Goal: Task Accomplishment & Management: Use online tool/utility

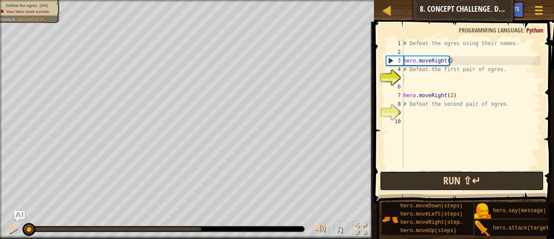
click at [469, 183] on button "Run ⇧↵" at bounding box center [462, 181] width 165 height 20
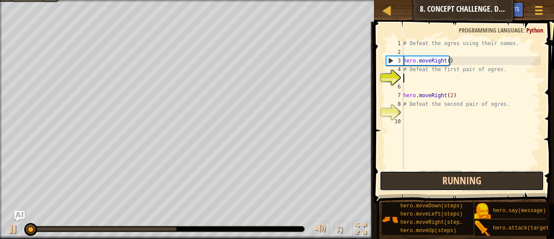
click at [440, 183] on button "Running" at bounding box center [462, 181] width 165 height 20
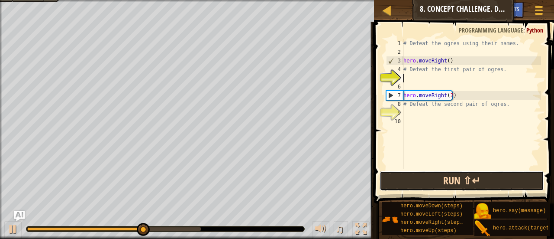
click at [464, 183] on button "Run ⇧↵" at bounding box center [462, 181] width 165 height 20
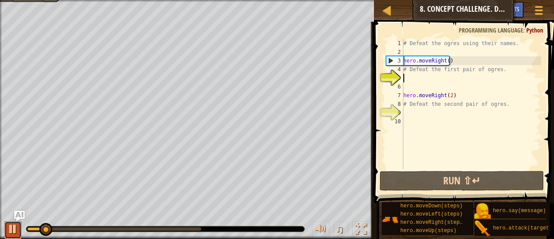
click at [9, 229] on div at bounding box center [12, 228] width 11 height 11
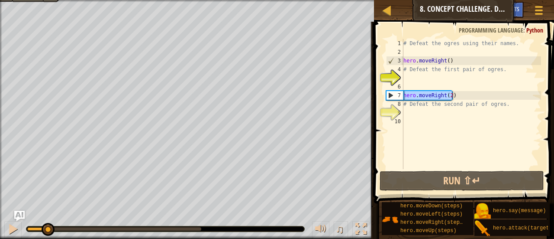
drag, startPoint x: 434, startPoint y: 91, endPoint x: 402, endPoint y: 94, distance: 32.2
click at [402, 94] on div "1 2 3 4 5 6 7 8 9 10 # Defeat the ogres using their names. hero . moveRight ( )…" at bounding box center [463, 104] width 157 height 130
type textarea "hero.moveRight(2)"
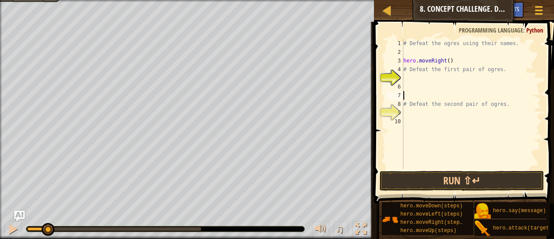
click at [424, 110] on div "# Defeat the ogres using their names. hero . moveRight ( ) # Defeat the first p…" at bounding box center [471, 112] width 139 height 147
paste textarea "hero.moveRight(2)"
drag, startPoint x: 451, startPoint y: 59, endPoint x: 382, endPoint y: 59, distance: 69.3
click at [382, 59] on div "hero.moveRight(2) 1 2 3 4 5 6 7 8 9 10 # Defeat the ogres using their names. he…" at bounding box center [463, 129] width 183 height 207
type textarea "hero.moveRight()"
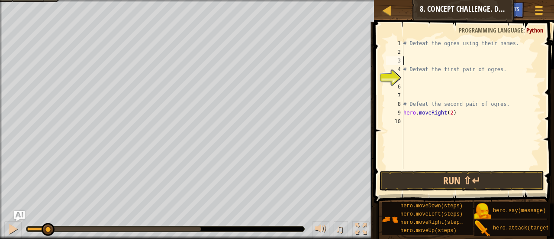
click at [455, 78] on div "# Defeat the ogres using their names. # Defeat the first pair of ogres. # Defea…" at bounding box center [471, 112] width 139 height 147
paste textarea "hero.moveRight()"
type textarea "hero.moveRight()"
click at [418, 99] on div "# Defeat the ogres using their names. # Defeat the first pair of ogres. hero . …" at bounding box center [471, 112] width 139 height 147
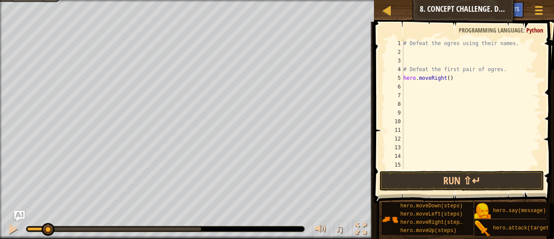
click at [425, 86] on div "# Defeat the ogres using their names. # Defeat the first pair of ogres. hero . …" at bounding box center [468, 112] width 133 height 147
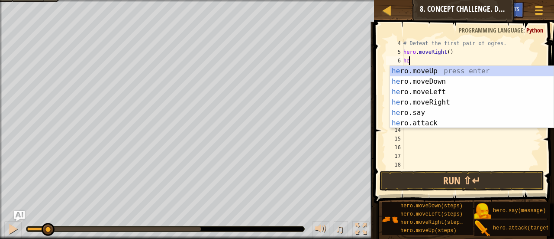
scroll to position [4, 0]
click at [440, 118] on div "her o.moveUp press enter her o.moveDown press enter her o.moveLeft press enter …" at bounding box center [472, 107] width 164 height 83
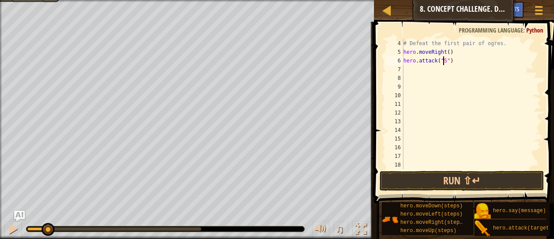
scroll to position [4, 3]
type textarea "hero.attack("Sog")"
click at [427, 113] on div "# Defeat the first pair of ogres. hero . moveRight ( ) hero . attack ( "Sog" ) …" at bounding box center [468, 112] width 133 height 147
drag, startPoint x: 404, startPoint y: 61, endPoint x: 466, endPoint y: 61, distance: 62.4
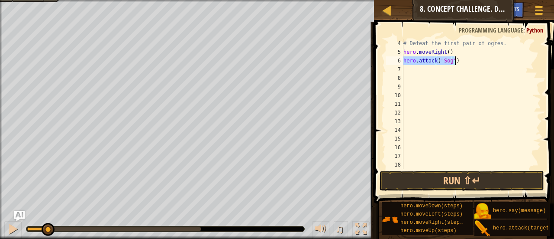
click at [466, 61] on div "# Defeat the first pair of ogres. hero . moveRight ( ) hero . attack ( "Sog" ) …" at bounding box center [468, 112] width 133 height 147
type textarea "hero.attack("Sog")"
click at [457, 69] on div "# Defeat the first pair of ogres. hero . moveRight ( ) hero . attack ( "Sog" ) …" at bounding box center [468, 112] width 133 height 147
paste textarea "hero.attack("Sog")"
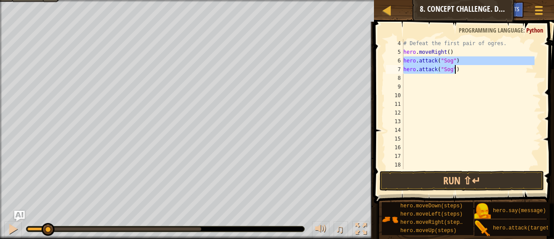
drag, startPoint x: 404, startPoint y: 62, endPoint x: 479, endPoint y: 67, distance: 74.7
click at [479, 67] on div "# Defeat the first pair of ogres. hero . moveRight ( ) hero . attack ( "Sog" ) …" at bounding box center [468, 112] width 133 height 147
type textarea "hero.attack("Sog") hero.attack("Sog")"
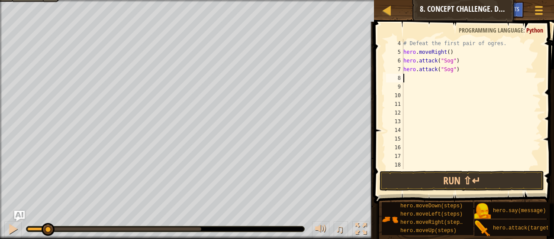
click at [435, 81] on div "# Defeat the first pair of ogres. hero . moveRight ( ) hero . attack ( "Sog" ) …" at bounding box center [468, 112] width 133 height 147
paste textarea "hero.attack("Sog")"
click at [449, 78] on div "# Defeat the first pair of ogres. hero . moveRight ( ) hero . attack ( "Sog" ) …" at bounding box center [468, 112] width 133 height 147
drag, startPoint x: 484, startPoint y: 82, endPoint x: 459, endPoint y: 82, distance: 25.1
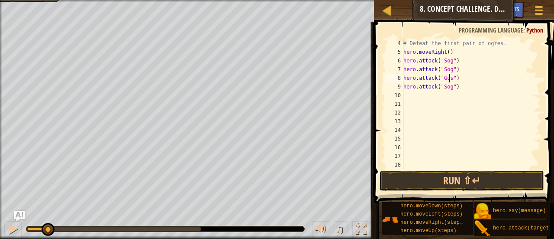
click at [484, 82] on div "# Defeat the first pair of ogres. hero . moveRight ( ) hero . attack ( "Sog" ) …" at bounding box center [468, 112] width 133 height 147
click at [450, 88] on div "# Defeat the first pair of ogres. hero . moveRight ( ) hero . attack ( "Sog" ) …" at bounding box center [468, 112] width 133 height 147
type textarea "hero.attack("Gos")"
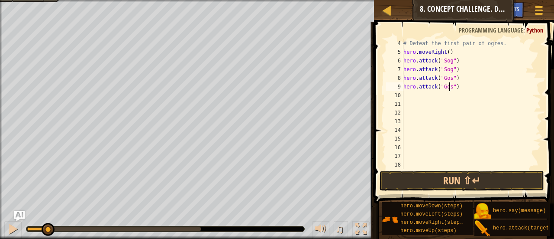
click at [476, 107] on div "# Defeat the first pair of ogres. hero . moveRight ( ) hero . attack ( "Sog" ) …" at bounding box center [468, 112] width 133 height 147
click at [418, 91] on div "# Defeat the first pair of ogres. hero . moveRight ( ) hero . attack ( "Sog" ) …" at bounding box center [468, 112] width 133 height 147
type textarea "hero.attack("Gos")"
click at [418, 91] on div "# Defeat the first pair of ogres. hero . moveRight ( ) hero . attack ( "Sog" ) …" at bounding box center [468, 112] width 133 height 147
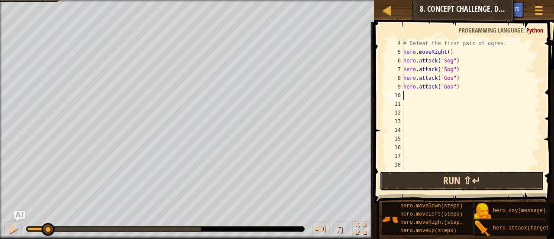
click at [500, 177] on button "Run ⇧↵" at bounding box center [462, 181] width 165 height 20
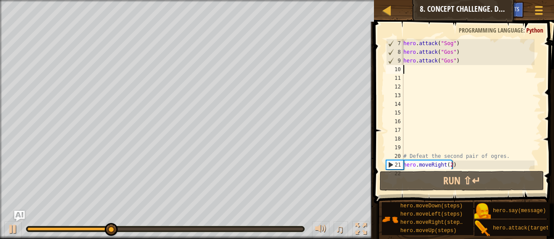
scroll to position [61, 0]
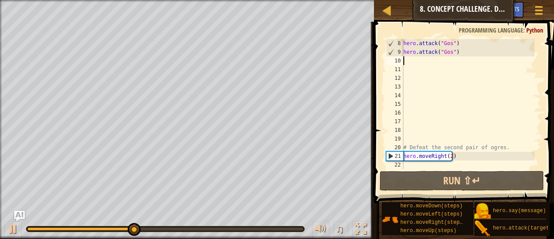
drag, startPoint x: 442, startPoint y: 166, endPoint x: 466, endPoint y: 165, distance: 23.8
click at [443, 166] on div "hero . attack ( "Gos" ) hero . attack ( "Gos" ) # Defeat the second pair of ogr…" at bounding box center [468, 112] width 133 height 147
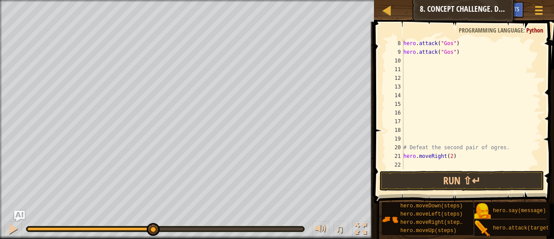
click at [474, 162] on div "hero . attack ( "Gos" ) hero . attack ( "Gos" ) # Defeat the second pair of ogr…" at bounding box center [468, 112] width 133 height 147
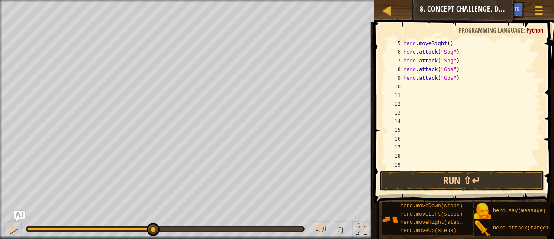
scroll to position [0, 0]
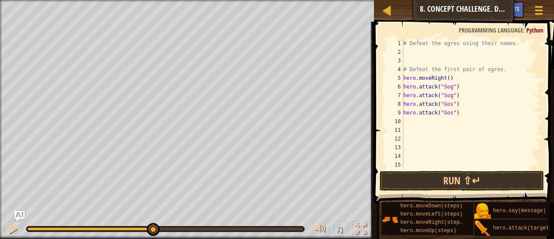
click at [421, 118] on div "# Defeat the ogres using their names. # Defeat the first pair of ogres. hero . …" at bounding box center [468, 112] width 133 height 147
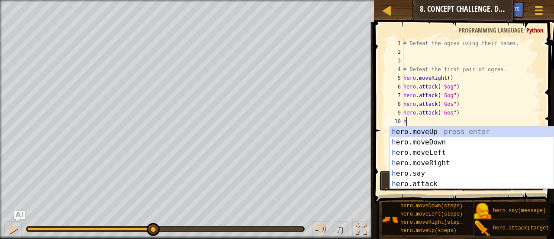
type textarea "h"
click at [447, 140] on div "h ero.moveUp press enter h ero.moveDown press enter h ero.moveLeft press enter …" at bounding box center [472, 167] width 164 height 83
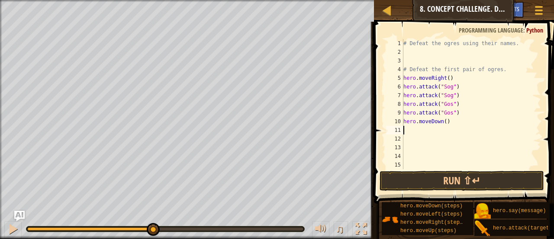
type textarea "h"
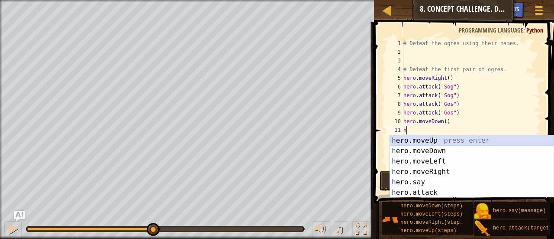
click at [438, 137] on div "h ero.moveUp press enter h ero.moveDown press enter h ero.moveLeft press enter …" at bounding box center [472, 176] width 164 height 83
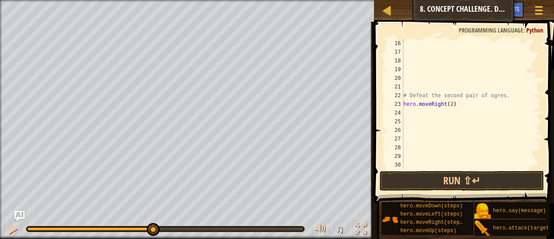
scroll to position [26, 0]
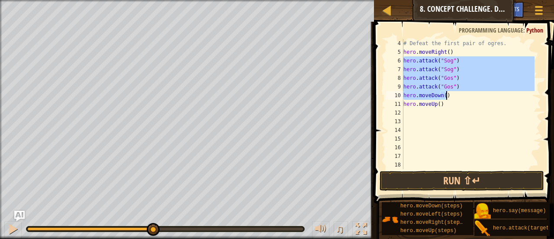
drag, startPoint x: 405, startPoint y: 60, endPoint x: 466, endPoint y: 95, distance: 70.4
click at [466, 95] on div "# Defeat the first pair of ogres. hero . moveRight ( ) hero . attack ( "Sog" ) …" at bounding box center [468, 112] width 133 height 147
type textarea "hero.attack("Gos") hero.moveDown()"
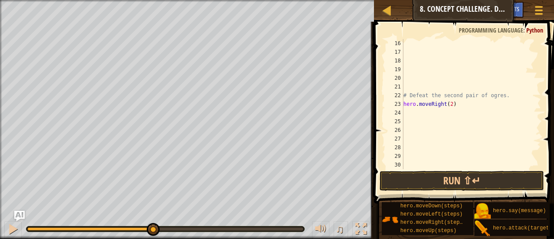
scroll to position [130, 0]
click at [448, 114] on div "# Defeat the second pair of ogres. hero . moveRight ( 2 )" at bounding box center [468, 112] width 133 height 147
paste textarea "hero.moveDown()"
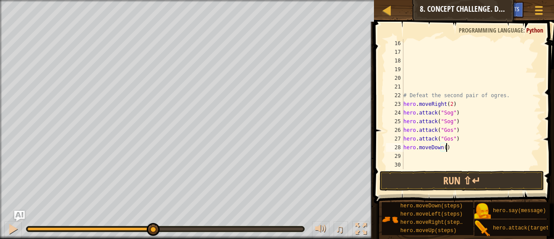
click at [450, 115] on div "# Defeat the second pair of ogres. hero . moveRight ( 2 ) hero . attack ( "Sog"…" at bounding box center [468, 112] width 133 height 147
click at [498, 116] on div "# Defeat the second pair of ogres. hero . moveRight ( 2 ) hero . attack ( "Ergo…" at bounding box center [468, 112] width 133 height 147
click at [449, 123] on div "# Defeat the second pair of ogres. hero . moveRight ( 2 ) hero . attack ( "Ergo…" at bounding box center [468, 112] width 133 height 147
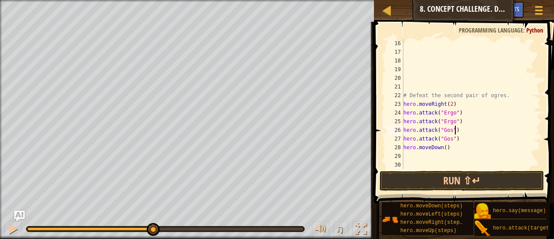
click at [491, 127] on div "# Defeat the second pair of ogres. hero . moveRight ( 2 ) hero . attack ( "Ergo…" at bounding box center [468, 112] width 133 height 147
click at [449, 132] on div "# Defeat the second pair of ogres. hero . moveRight ( 2 ) hero . attack ( "Ergo…" at bounding box center [468, 112] width 133 height 147
click at [477, 132] on div "# Defeat the second pair of ogres. hero . moveRight ( 2 ) hero . attack ( "Ergo…" at bounding box center [468, 112] width 133 height 147
click at [449, 141] on div "# Defeat the second pair of ogres. hero . moveRight ( 2 ) hero . attack ( "Ergo…" at bounding box center [468, 112] width 133 height 147
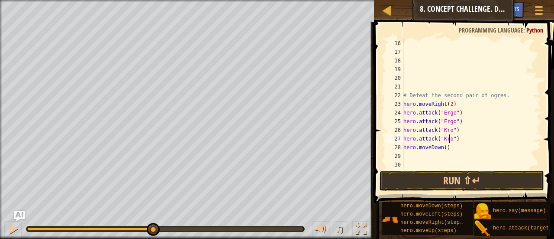
click at [481, 148] on div "# Defeat the second pair of ogres. hero . moveRight ( 2 ) hero . attack ( "Ergo…" at bounding box center [468, 112] width 133 height 147
type textarea "hero.moveDown()"
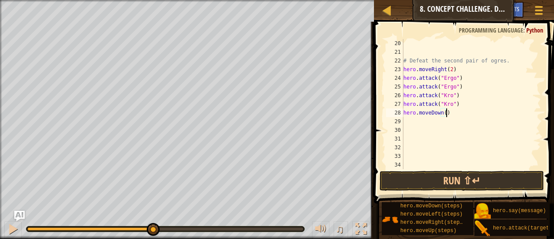
click at [417, 120] on div "# Defeat the second pair of ogres. hero . moveRight ( 2 ) hero . attack ( "Ergo…" at bounding box center [468, 112] width 133 height 147
type textarea "h"
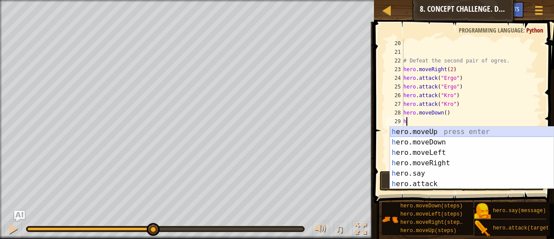
click at [432, 129] on div "h ero.moveUp press enter h ero.moveDown press enter h ero.moveLeft press enter …" at bounding box center [472, 167] width 164 height 83
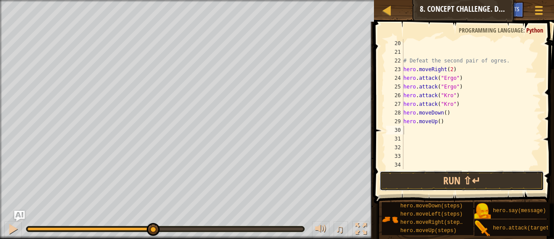
drag, startPoint x: 486, startPoint y: 175, endPoint x: 489, endPoint y: 158, distance: 16.7
click at [486, 175] on button "Run ⇧↵" at bounding box center [462, 181] width 165 height 20
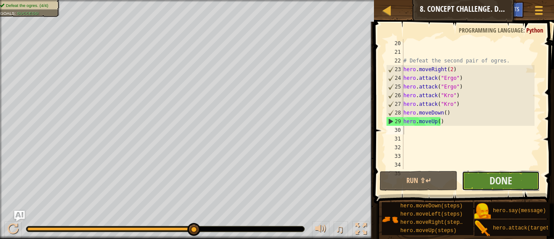
click at [512, 186] on button "Done" at bounding box center [501, 181] width 78 height 20
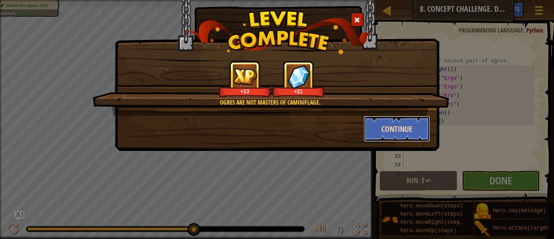
click at [413, 125] on button "Continue" at bounding box center [397, 129] width 67 height 26
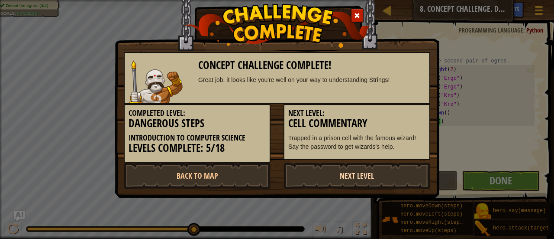
click at [326, 175] on link "Next Level" at bounding box center [357, 175] width 147 height 26
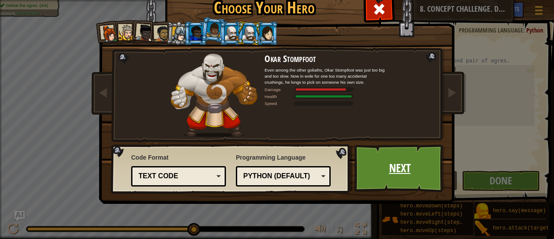
click at [392, 165] on link "Next" at bounding box center [400, 168] width 91 height 48
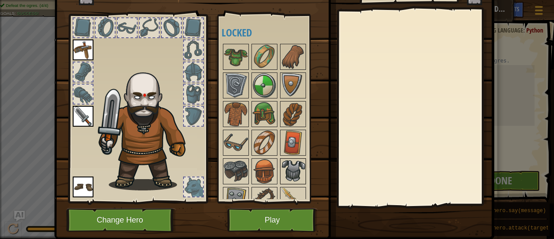
scroll to position [60, 0]
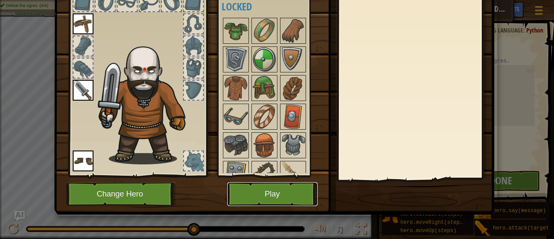
click at [289, 188] on button "Play" at bounding box center [272, 194] width 91 height 24
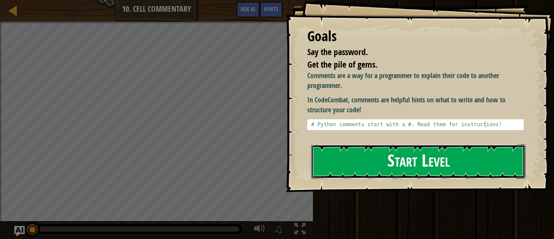
click at [455, 155] on button "Start Level" at bounding box center [418, 161] width 214 height 34
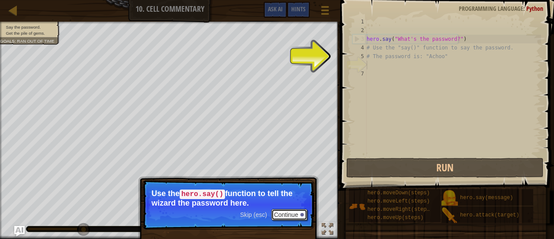
click at [288, 216] on button "Continue" at bounding box center [290, 214] width 36 height 11
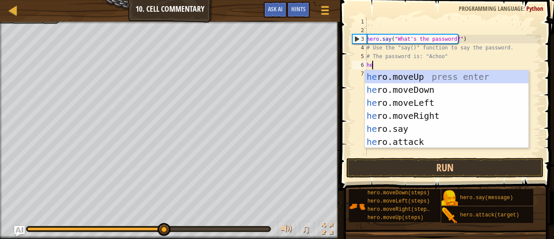
scroll to position [4, 0]
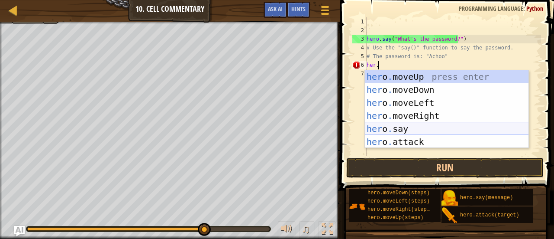
click at [408, 127] on div "her o . moveUp press enter her o . moveDown press enter her o . moveLeft press …" at bounding box center [447, 122] width 164 height 104
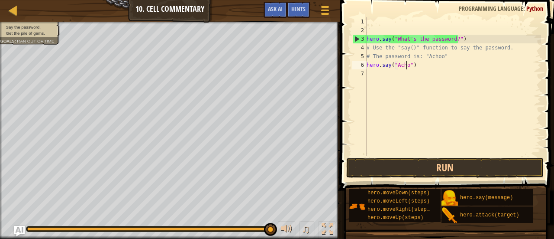
type textarea "hero.say("Achoo")"
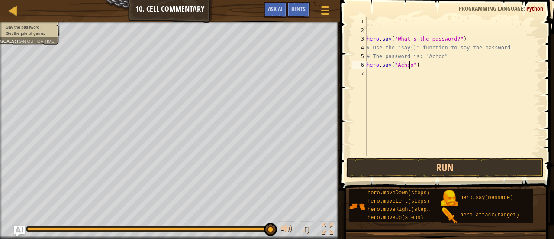
click at [444, 94] on div "hero . say ( "What's the password?" ) # Use the "say()" function to say the pas…" at bounding box center [453, 95] width 176 height 156
type textarea "he"
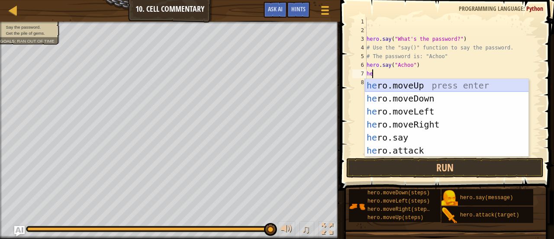
click at [420, 81] on div "he ro.moveUp press enter he ro.moveDown press enter he ro.moveLeft press enter …" at bounding box center [447, 131] width 164 height 104
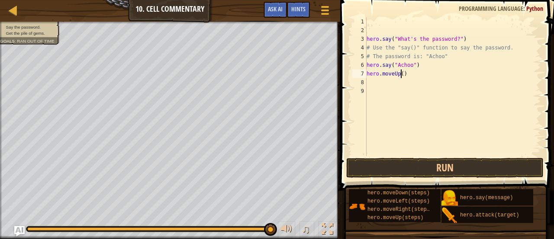
click at [401, 75] on div "hero . say ( "What's the password?" ) # Use the "say()" function to say the pas…" at bounding box center [453, 95] width 176 height 156
type textarea "hero.moveUp(2)"
click at [490, 122] on div "hero . say ( "What's the password?" ) # Use the "say()" function to say the pas…" at bounding box center [453, 95] width 176 height 156
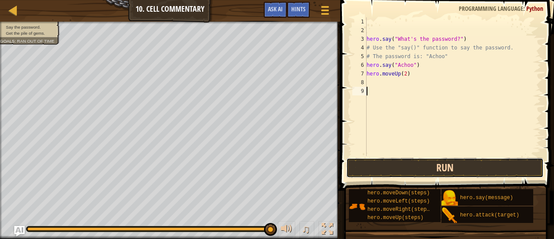
click at [458, 168] on button "Run" at bounding box center [446, 168] width 198 height 20
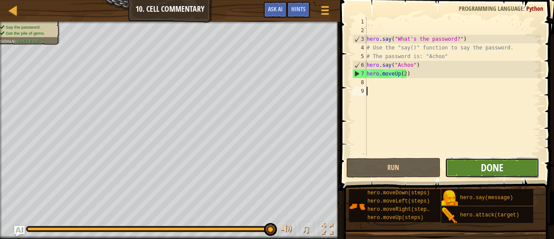
click at [487, 160] on span "Done" at bounding box center [492, 167] width 23 height 14
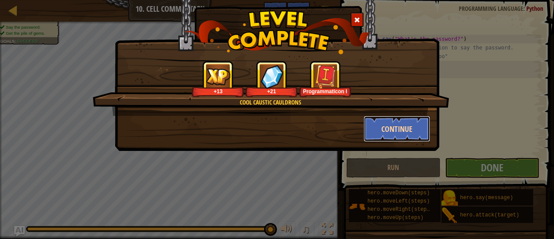
click at [416, 124] on button "Continue" at bounding box center [397, 129] width 67 height 26
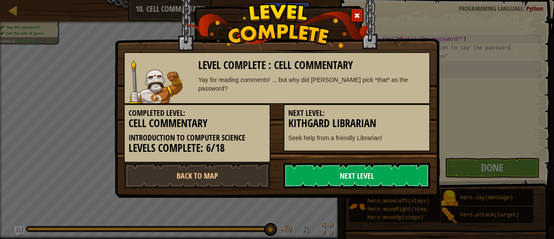
click at [349, 181] on link "Next Level" at bounding box center [357, 175] width 147 height 26
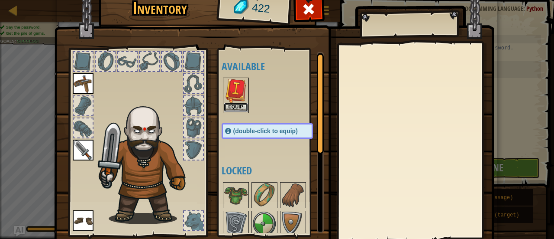
click at [231, 108] on button "Equip" at bounding box center [236, 107] width 24 height 9
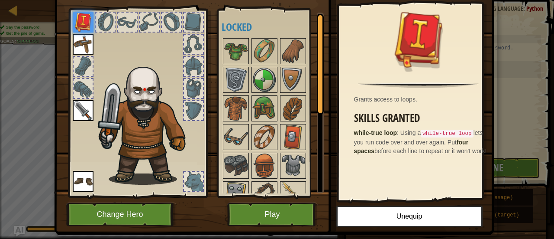
scroll to position [60, 0]
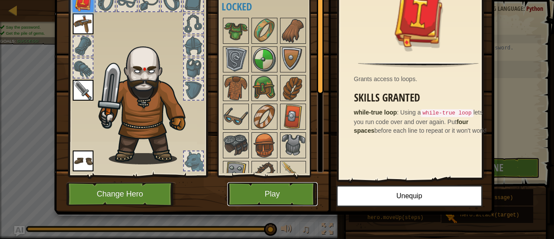
click at [292, 190] on button "Play" at bounding box center [272, 194] width 91 height 24
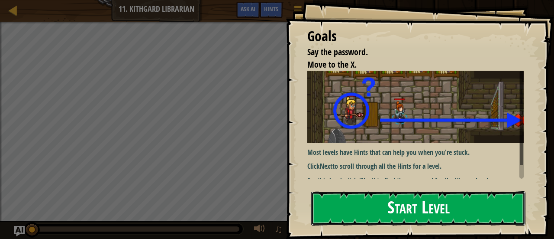
click at [486, 210] on button "Start Level" at bounding box center [418, 208] width 214 height 34
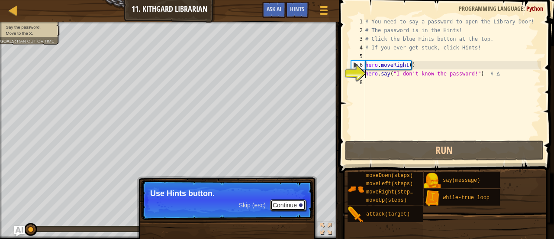
click at [288, 207] on button "Continue" at bounding box center [288, 204] width 36 height 11
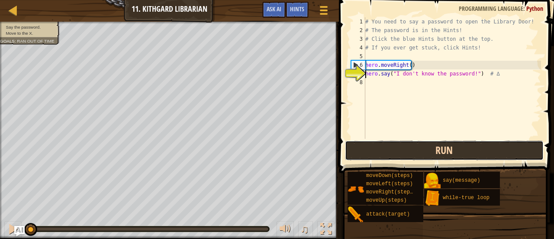
click at [432, 147] on button "Run" at bounding box center [444, 150] width 199 height 20
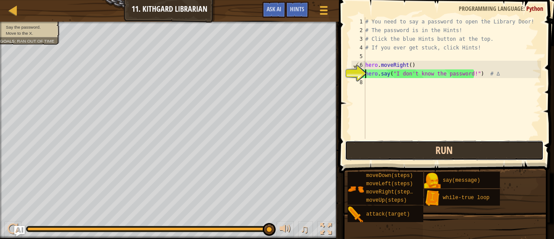
click at [469, 148] on button "Run" at bounding box center [444, 150] width 199 height 20
click at [422, 153] on button "Run" at bounding box center [444, 150] width 199 height 20
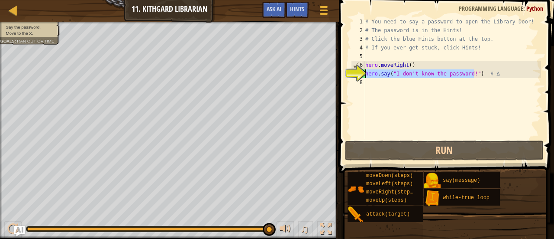
click at [332, 77] on div "Map Introduction to Computer Science 11. Kithgard Librarian Game Menu Done Hint…" at bounding box center [277, 120] width 554 height 240
type textarea "# ∆"
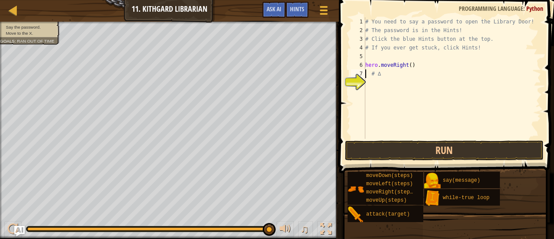
click at [402, 57] on div "# You need to say a password to open the Library Door! # The password is in the…" at bounding box center [453, 86] width 178 height 139
paste textarea "hero.say("I don't know the password!")"
type textarea "hero.say("I don't know the password!")"
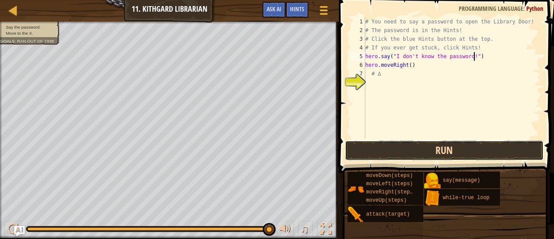
click at [443, 152] on button "Run" at bounding box center [444, 150] width 199 height 20
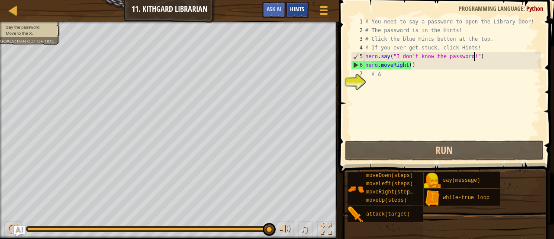
click at [299, 15] on div "Hints" at bounding box center [297, 10] width 23 height 16
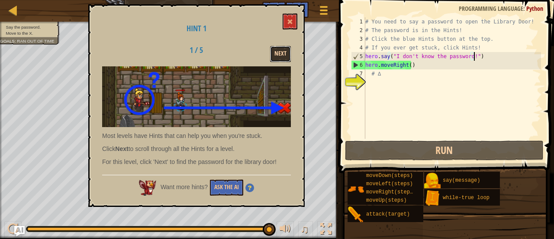
click at [281, 55] on button "Next" at bounding box center [280, 54] width 21 height 16
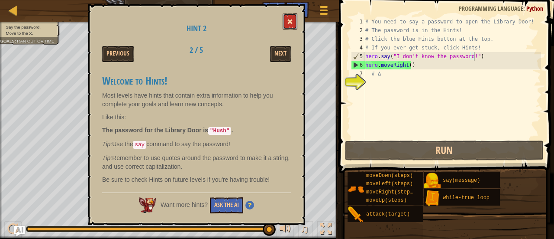
click at [294, 23] on button at bounding box center [290, 21] width 15 height 16
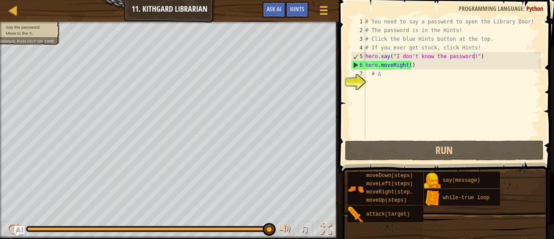
click at [377, 80] on div "# You need to say a password to open the Library Door! # The password is in the…" at bounding box center [453, 86] width 178 height 139
drag, startPoint x: 366, startPoint y: 54, endPoint x: 500, endPoint y: 53, distance: 134.3
click at [500, 53] on div "# You need to say a password to open the Library Door! # The password is in the…" at bounding box center [453, 86] width 178 height 139
type textarea "hero.say("I don't know the password!")"
click at [376, 81] on div "# You need to say a password to open the Library Door! # The password is in the…" at bounding box center [453, 86] width 178 height 139
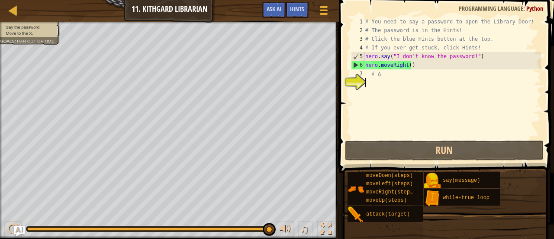
paste textarea "hero.say("I don't know the password!")"
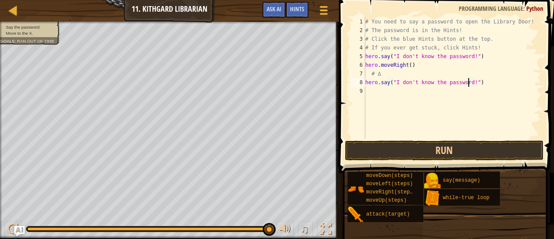
click at [468, 83] on div "# You need to say a password to open the Library Door! # The password is in the…" at bounding box center [453, 86] width 178 height 139
type textarea "hero.say("Hush")"
click at [505, 136] on div "# You need to say a password to open the Library Door! # The password is in the…" at bounding box center [453, 86] width 178 height 139
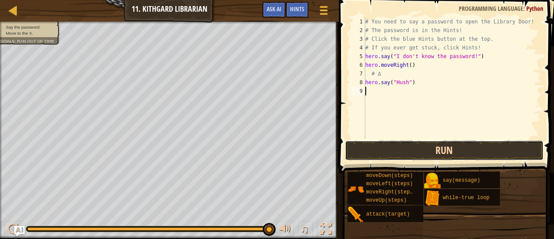
click at [491, 148] on button "Run" at bounding box center [444, 150] width 199 height 20
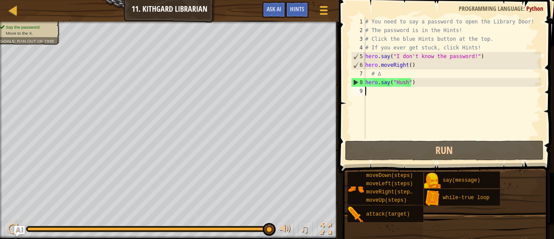
type textarea "h"
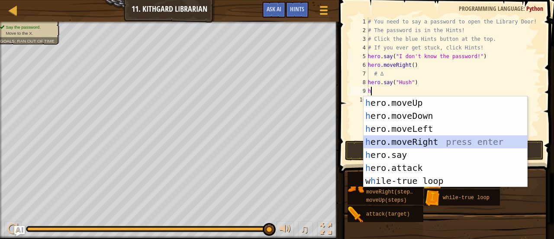
click at [434, 146] on div "h ero.moveUp press enter h ero.moveDown press enter h ero.moveLeft press enter …" at bounding box center [446, 154] width 164 height 117
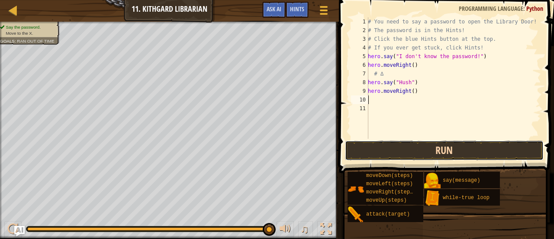
click at [442, 149] on button "Run" at bounding box center [444, 150] width 199 height 20
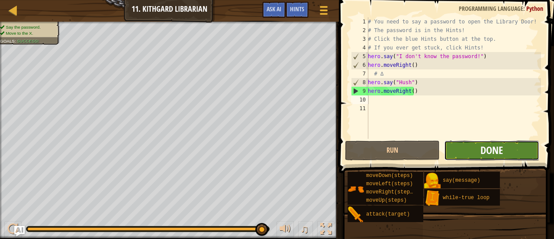
click at [481, 153] on span "Done" at bounding box center [492, 150] width 23 height 14
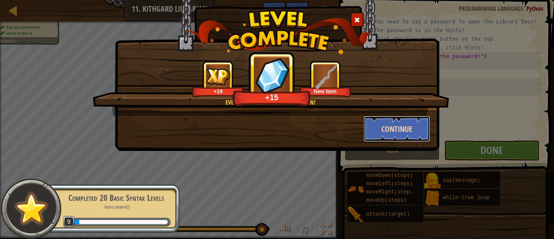
click at [380, 134] on button "Continue" at bounding box center [397, 129] width 67 height 26
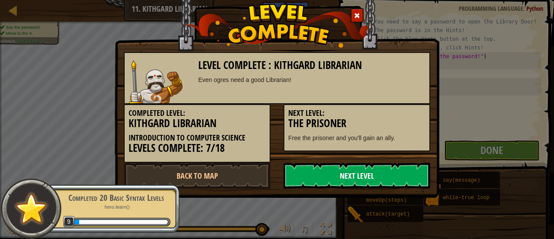
click at [350, 173] on link "Next Level" at bounding box center [357, 175] width 147 height 26
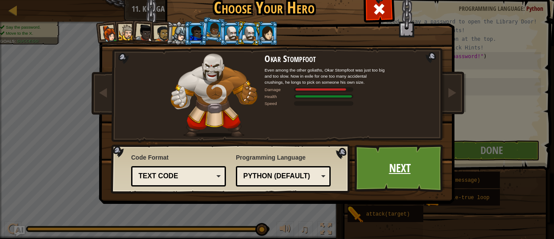
click at [394, 160] on link "Next" at bounding box center [400, 168] width 91 height 48
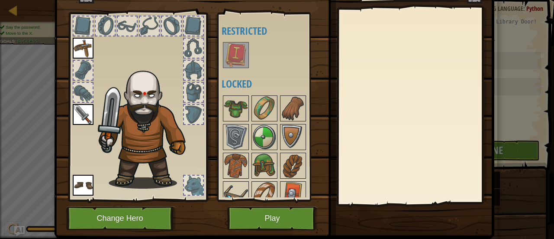
scroll to position [60, 0]
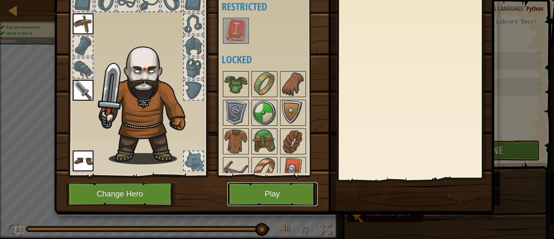
click at [251, 199] on button "Play" at bounding box center [272, 194] width 91 height 24
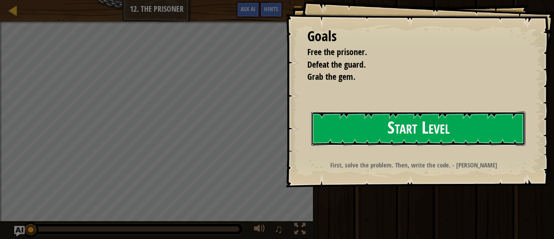
click at [447, 128] on button "Start Level" at bounding box center [418, 128] width 214 height 34
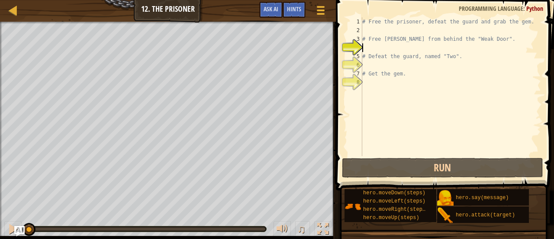
click at [379, 45] on div "# Free the prisoner, defeat the guard and grab the gem. # Free [PERSON_NAME] fr…" at bounding box center [451, 95] width 181 height 156
click at [378, 47] on div "# Free the prisoner, defeat the guard and grab the gem. # Free [PERSON_NAME] fr…" at bounding box center [451, 95] width 181 height 156
type textarea "h"
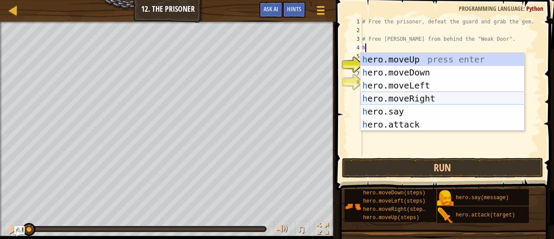
click at [435, 92] on div "h ero.moveUp press enter h ero.moveDown press enter h ero.moveLeft press enter …" at bounding box center [443, 105] width 164 height 104
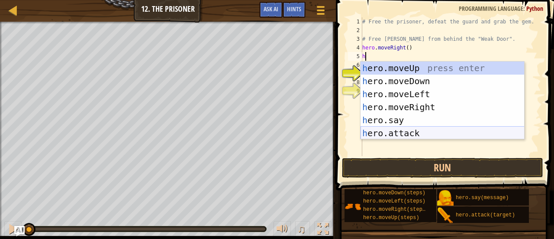
click at [440, 136] on div "h ero.moveUp press enter h ero.moveDown press enter h ero.moveLeft press enter …" at bounding box center [443, 114] width 164 height 104
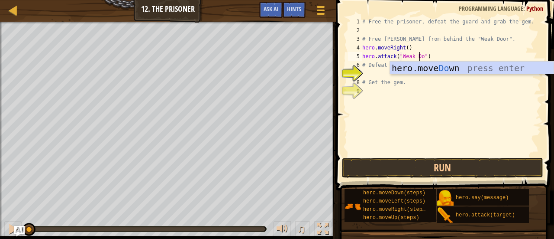
scroll to position [4, 5]
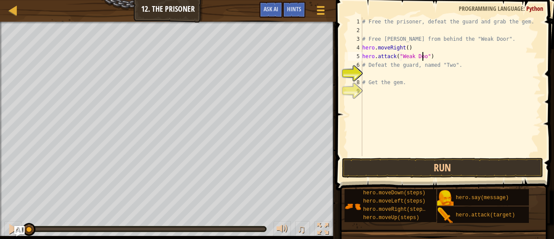
type textarea "hero.attack("Weak Door")"
click at [442, 57] on div "# Free the prisoner, defeat the guard and grab the gem. # Free [PERSON_NAME] fr…" at bounding box center [451, 95] width 181 height 156
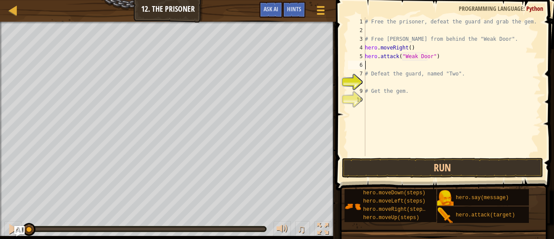
type textarea "hero.attack("Weak Door")"
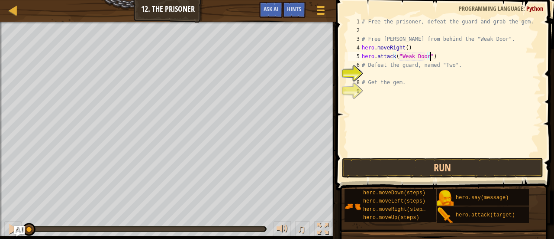
click at [397, 75] on div "# Free the prisoner, defeat the guard and grab the gem. # Free [PERSON_NAME] fr…" at bounding box center [450, 95] width 181 height 156
type textarea "h"
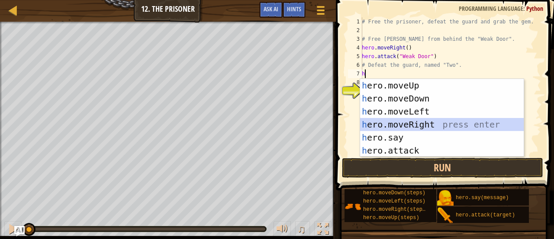
click at [432, 124] on div "h ero.moveUp press enter h ero.moveDown press enter h ero.moveLeft press enter …" at bounding box center [442, 131] width 164 height 104
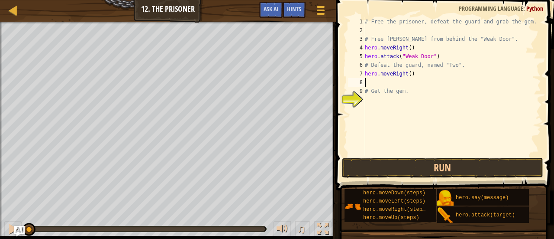
click at [406, 74] on div "# Free the prisoner, defeat the guard and grab the gem. # Free [PERSON_NAME] fr…" at bounding box center [452, 95] width 178 height 156
click at [408, 75] on div "# Free the prisoner, defeat the guard and grab the gem. # Free [PERSON_NAME] fr…" at bounding box center [452, 86] width 178 height 139
click at [427, 88] on div "# Free the prisoner, defeat the guard and grab the gem. # Free [PERSON_NAME] fr…" at bounding box center [452, 95] width 178 height 156
type textarea "# Get the gem."
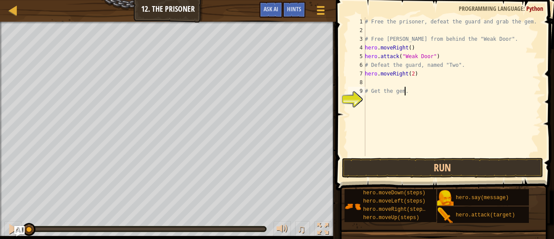
scroll to position [4, 3]
click at [374, 79] on div "# Free the prisoner, defeat the guard and grab the gem. # Free [PERSON_NAME] fr…" at bounding box center [452, 95] width 178 height 156
type textarea "h"
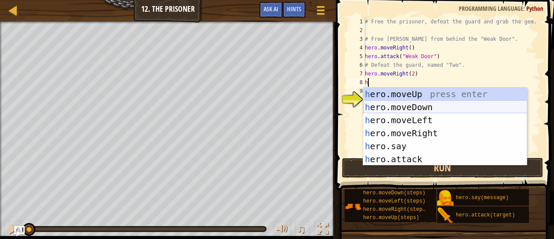
drag, startPoint x: 420, startPoint y: 107, endPoint x: 412, endPoint y: 100, distance: 11.1
click at [420, 107] on div "h ero.moveUp press enter h ero.moveDown press enter h ero.moveLeft press enter …" at bounding box center [445, 140] width 164 height 104
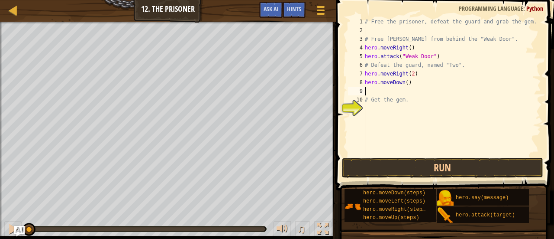
drag, startPoint x: 405, startPoint y: 84, endPoint x: 419, endPoint y: 83, distance: 14.3
click at [405, 84] on div "# Free the prisoner, defeat the guard and grab the gem. # Free [PERSON_NAME] fr…" at bounding box center [452, 95] width 178 height 156
type textarea "hero.moveDown(3)"
click at [430, 86] on div "# Free the prisoner, defeat the guard and grab the gem. # Free [PERSON_NAME] fr…" at bounding box center [452, 95] width 178 height 156
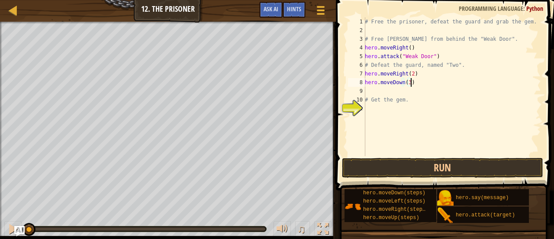
click at [388, 92] on div "# Free the prisoner, defeat the guard and grab the gem. # Free [PERSON_NAME] fr…" at bounding box center [452, 95] width 178 height 156
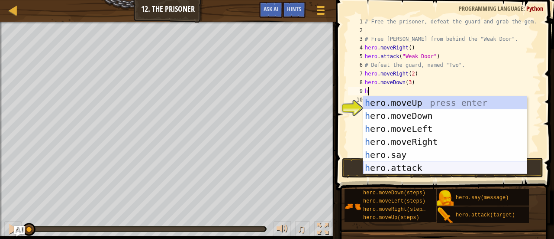
click at [431, 170] on div "h ero.moveUp press enter h ero.moveDown press enter h ero.moveLeft press enter …" at bounding box center [445, 148] width 164 height 104
type textarea "hero.attack("Enemy Name")"
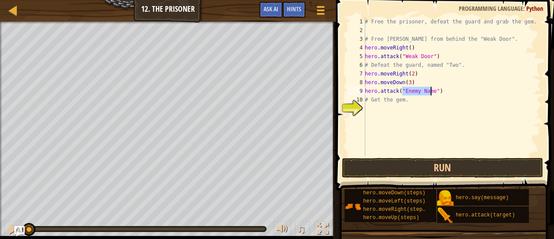
click at [444, 89] on div "# Free the prisoner, defeat the guard and grab the gem. # Free [PERSON_NAME] fr…" at bounding box center [452, 95] width 178 height 156
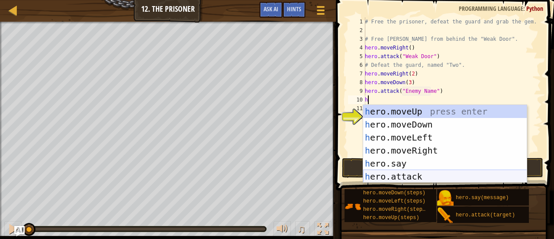
click at [425, 179] on div "h ero.moveUp press enter h ero.moveDown press enter h ero.moveLeft press enter …" at bounding box center [445, 157] width 164 height 104
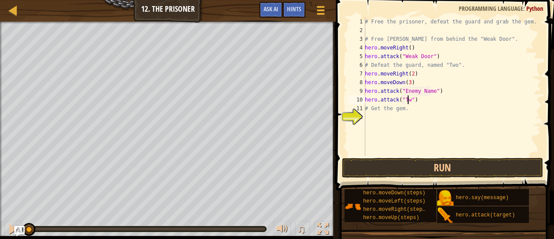
scroll to position [4, 3]
click at [424, 93] on div "# Free the prisoner, defeat the guard and grab the gem. # Free [PERSON_NAME] fr…" at bounding box center [452, 95] width 178 height 156
click at [429, 91] on div "# Free the prisoner, defeat the guard and grab the gem. # Free [PERSON_NAME] fr…" at bounding box center [452, 95] width 178 height 156
type textarea "hero.attack("Two")"
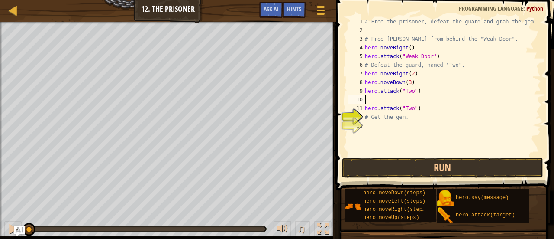
scroll to position [4, 0]
type textarea "hero.attack("Two")"
click at [386, 117] on div "# Free the prisoner, defeat the guard and grab the gem. # Free [PERSON_NAME] fr…" at bounding box center [452, 95] width 178 height 156
type textarea "h"
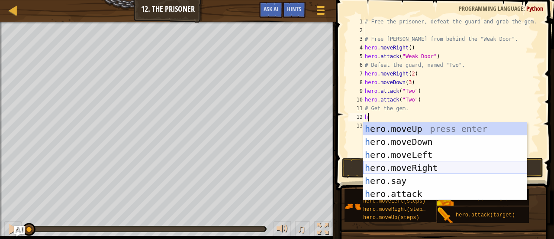
click at [437, 172] on div "h ero.moveUp press enter h ero.moveDown press enter h ero.moveLeft press enter …" at bounding box center [445, 174] width 164 height 104
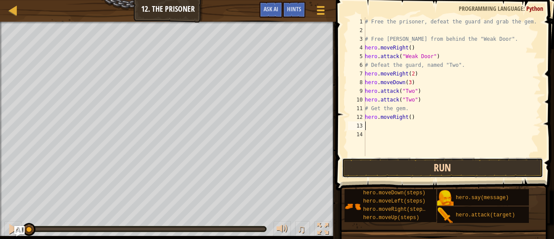
click at [442, 166] on button "Run" at bounding box center [443, 168] width 202 height 20
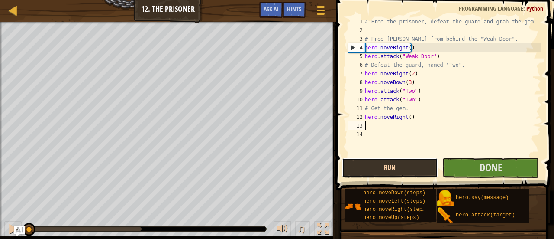
click at [415, 165] on button "Run" at bounding box center [390, 168] width 97 height 20
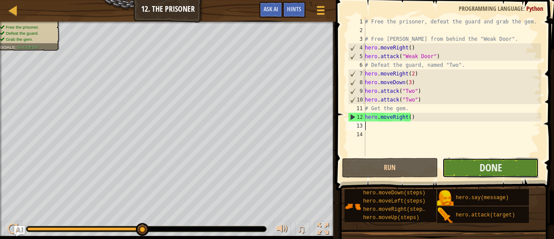
click at [505, 163] on button "Done" at bounding box center [491, 168] width 97 height 20
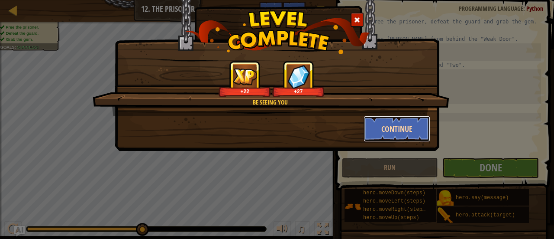
click at [398, 125] on button "Continue" at bounding box center [397, 129] width 67 height 26
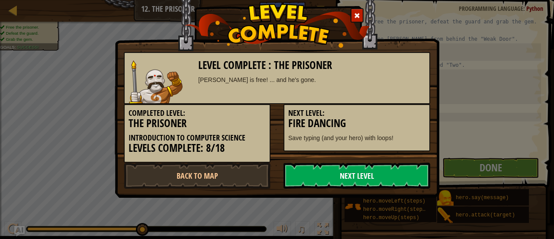
click at [382, 173] on link "Next Level" at bounding box center [357, 175] width 147 height 26
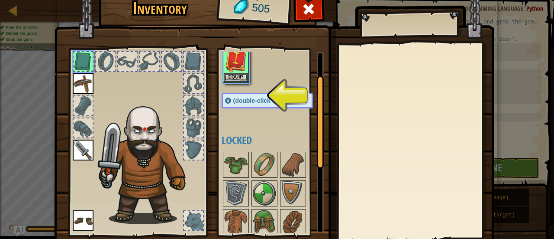
scroll to position [43, 0]
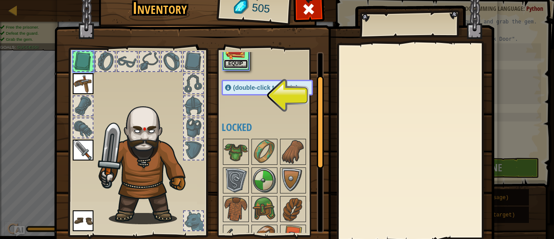
click at [233, 62] on button "Equip" at bounding box center [236, 63] width 24 height 9
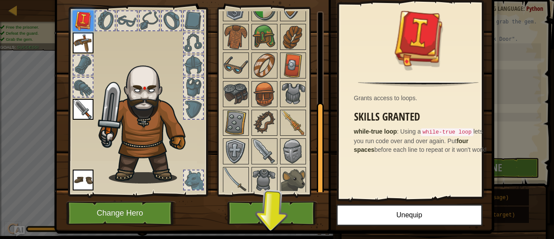
scroll to position [60, 0]
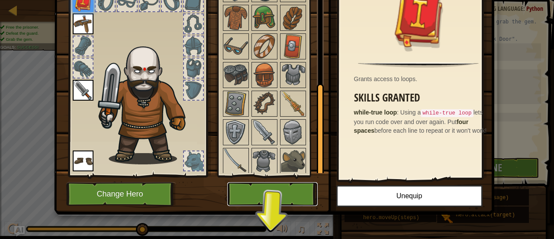
click at [264, 192] on button "Play" at bounding box center [272, 194] width 91 height 24
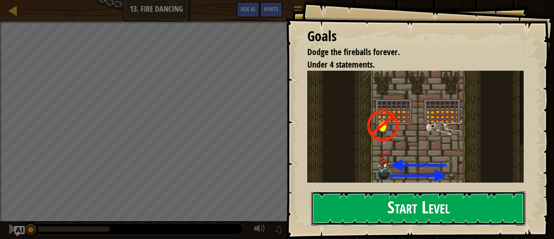
click at [477, 210] on button "Start Level" at bounding box center [418, 208] width 214 height 34
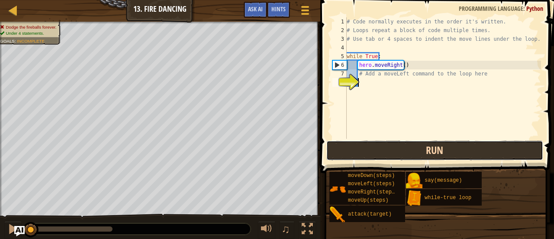
click at [382, 149] on button "Run" at bounding box center [435, 150] width 217 height 20
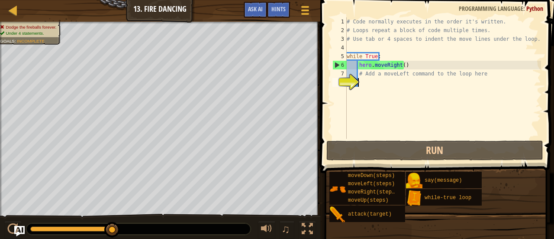
click at [384, 80] on div "# Code normally executes in the order it's written. # Loops repeat a block of c…" at bounding box center [443, 86] width 196 height 139
click at [386, 85] on div "# Code normally executes in the order it's written. # Loops repeat a block of c…" at bounding box center [443, 86] width 196 height 139
type textarea "h"
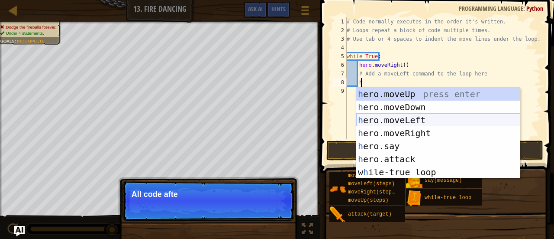
click at [424, 121] on div "h ero.moveUp press enter h ero.moveDown press enter h ero.moveLeft press enter …" at bounding box center [438, 146] width 164 height 117
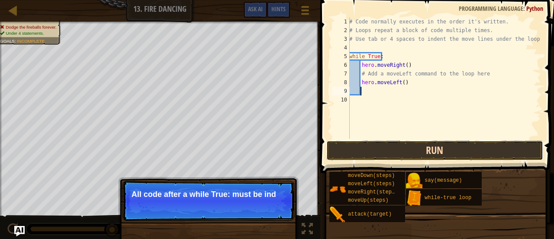
click at [457, 145] on button "Run" at bounding box center [435, 150] width 217 height 20
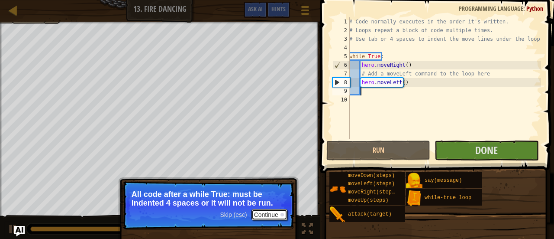
click at [280, 216] on button "Continue" at bounding box center [270, 214] width 36 height 11
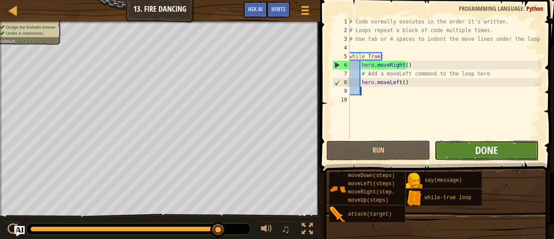
click at [490, 148] on span "Done" at bounding box center [487, 150] width 23 height 14
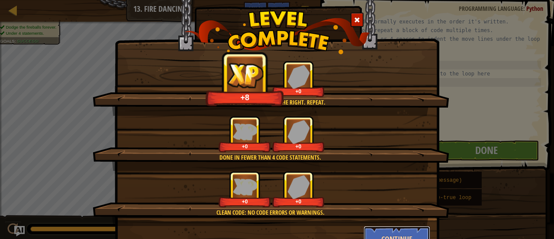
click at [408, 232] on button "Continue" at bounding box center [397, 239] width 67 height 26
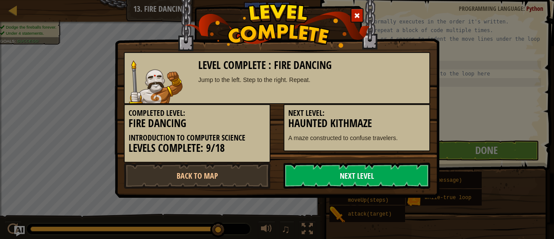
click at [340, 175] on link "Next Level" at bounding box center [357, 175] width 147 height 26
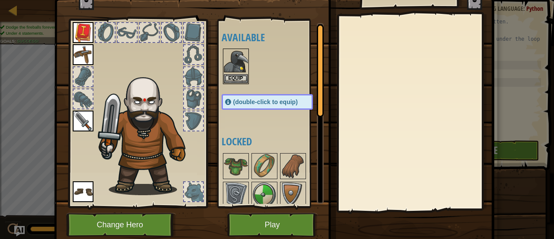
scroll to position [16, 0]
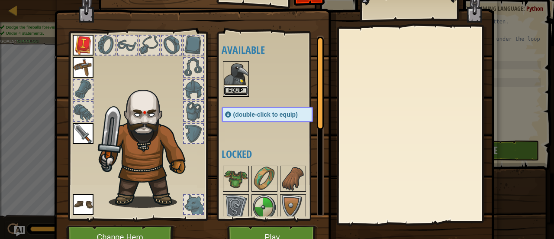
click at [235, 90] on button "Equip" at bounding box center [236, 90] width 24 height 9
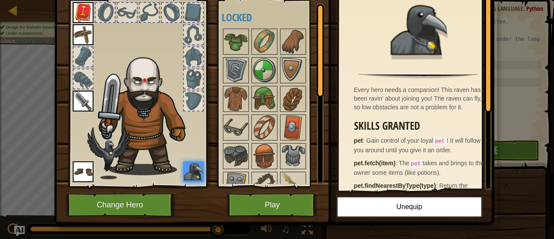
scroll to position [60, 0]
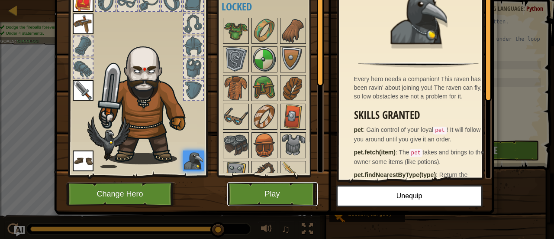
click at [280, 188] on button "Play" at bounding box center [272, 194] width 91 height 24
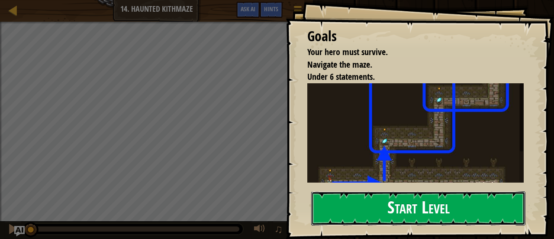
click at [453, 208] on button "Start Level" at bounding box center [418, 208] width 214 height 34
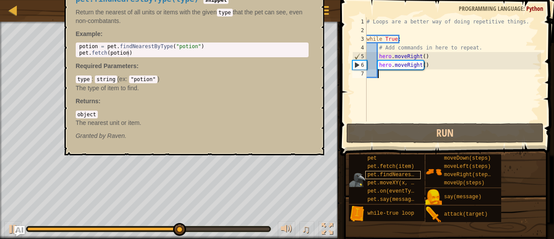
click at [386, 174] on div "Map Introduction to Computer Science 14. Haunted Kithmaze Game Menu Done Hints …" at bounding box center [277, 120] width 554 height 240
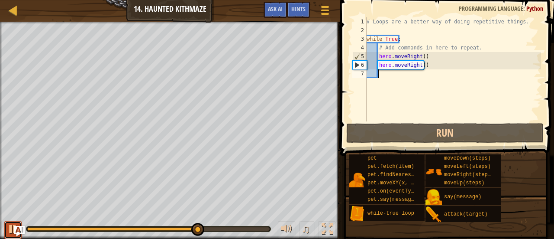
click at [12, 233] on div at bounding box center [12, 228] width 11 height 11
click at [421, 55] on div "# Loops are a better way of doing repetitive things. while True : # Add command…" at bounding box center [453, 77] width 176 height 121
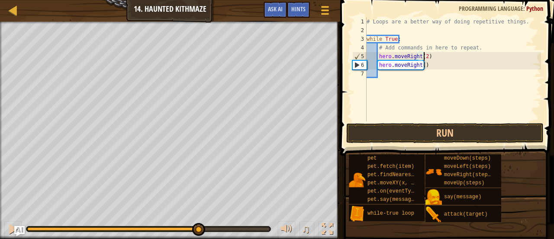
scroll to position [4, 4]
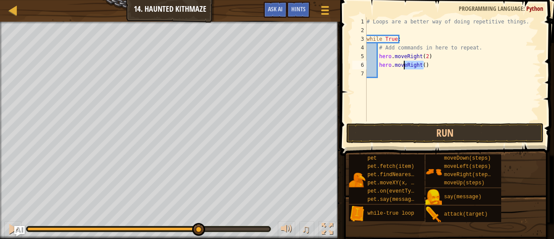
drag, startPoint x: 427, startPoint y: 64, endPoint x: 405, endPoint y: 65, distance: 21.7
click at [405, 65] on div "# Loops are a better way of doing repetitive things. while True : # Add command…" at bounding box center [453, 77] width 176 height 121
click at [417, 64] on div "# Loops are a better way of doing repetitive things. while True : # Add command…" at bounding box center [453, 77] width 176 height 121
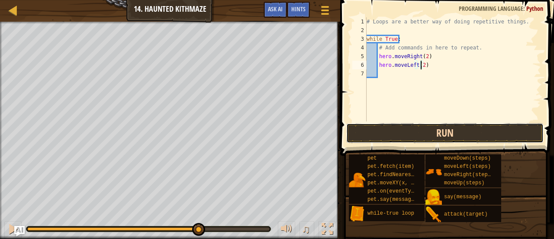
click at [461, 134] on button "Run" at bounding box center [446, 133] width 198 height 20
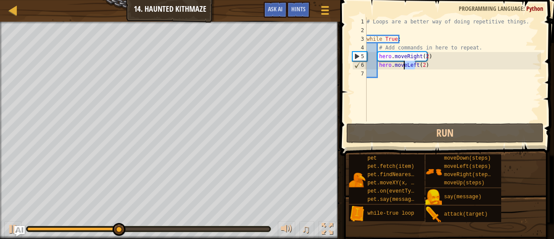
drag, startPoint x: 415, startPoint y: 65, endPoint x: 404, endPoint y: 65, distance: 10.8
click at [404, 65] on div "# Loops are a better way of doing repetitive things. while True : # Add command…" at bounding box center [453, 77] width 176 height 121
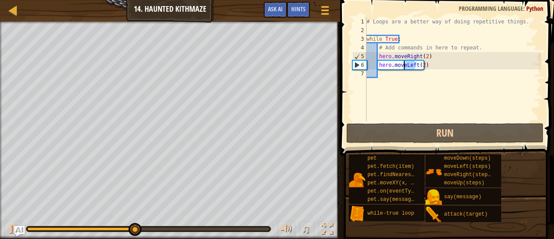
scroll to position [4, 3]
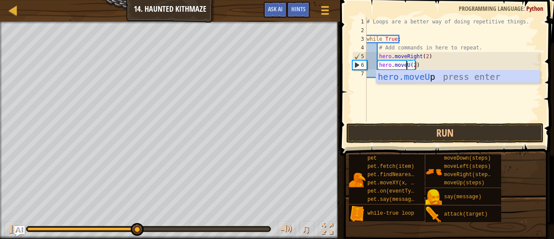
type textarea "hero.moveUp(2)"
click at [476, 102] on div "# Loops are a better way of doing repetitive things. while True : # Add command…" at bounding box center [453, 77] width 176 height 121
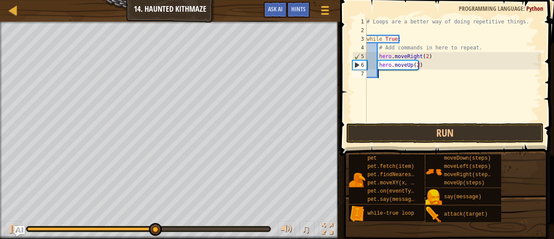
scroll to position [4, 0]
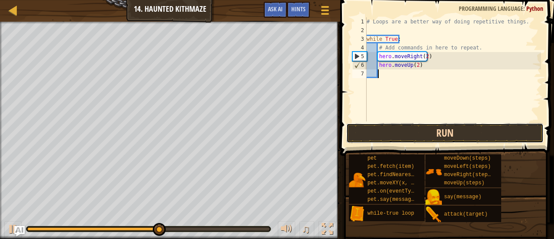
click at [457, 126] on button "Run" at bounding box center [446, 133] width 198 height 20
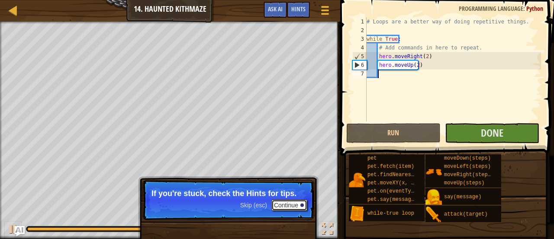
click at [293, 204] on button "Continue" at bounding box center [290, 204] width 36 height 11
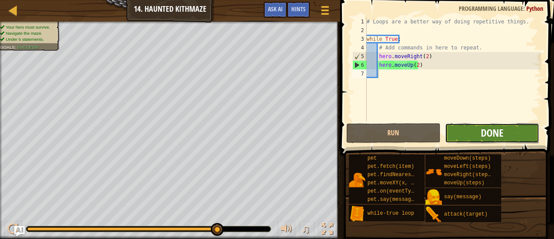
click at [497, 129] on span "Done" at bounding box center [492, 133] width 23 height 14
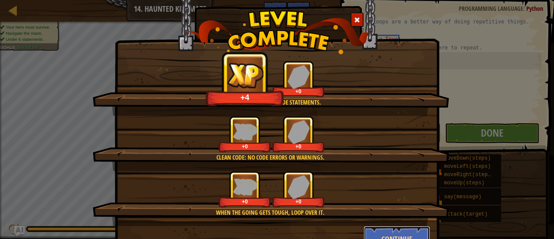
click at [404, 234] on button "Continue" at bounding box center [397, 239] width 67 height 26
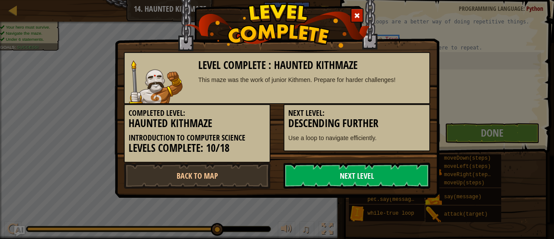
click at [354, 179] on link "Next Level" at bounding box center [357, 175] width 147 height 26
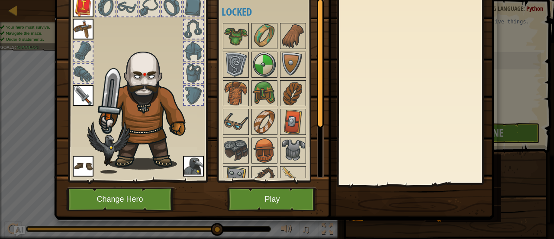
scroll to position [60, 0]
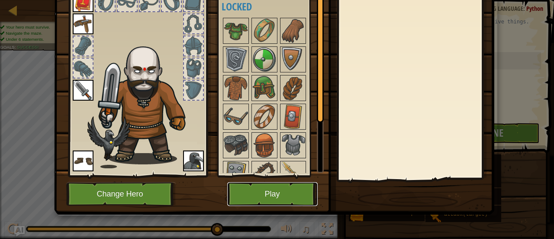
click at [296, 194] on button "Play" at bounding box center [272, 194] width 91 height 24
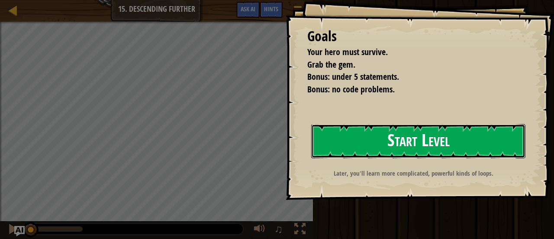
click at [383, 144] on button "Start Level" at bounding box center [418, 141] width 214 height 34
click at [439, 136] on button "Start Level" at bounding box center [418, 141] width 214 height 34
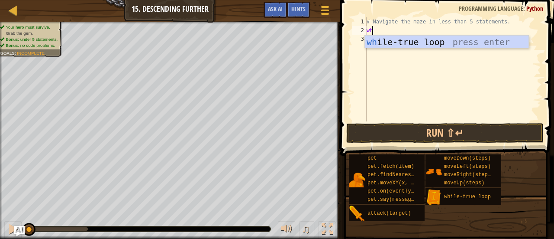
scroll to position [4, 0]
type textarea "while"
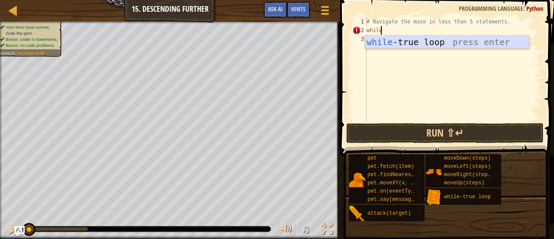
click at [422, 44] on div "while -true loop press enter" at bounding box center [447, 55] width 164 height 39
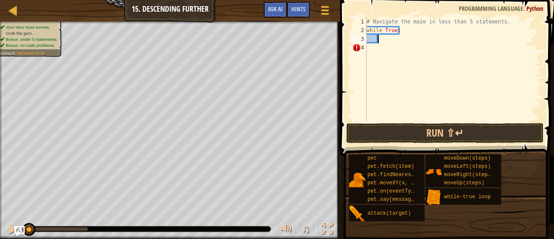
click at [373, 39] on div "# Navigate the maze in less than 5 statements. while True :" at bounding box center [453, 77] width 176 height 121
type textarea "he"
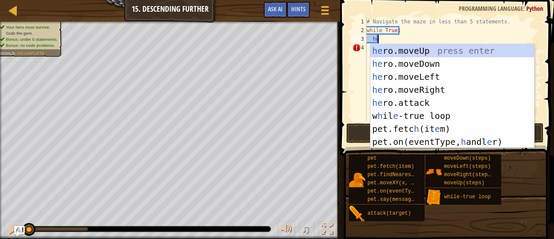
scroll to position [4, 1]
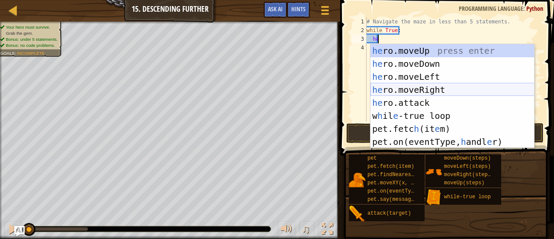
click at [432, 91] on div "he ro.moveUp press enter he ro.moveDown press enter he ro.moveLeft press enter …" at bounding box center [453, 109] width 164 height 130
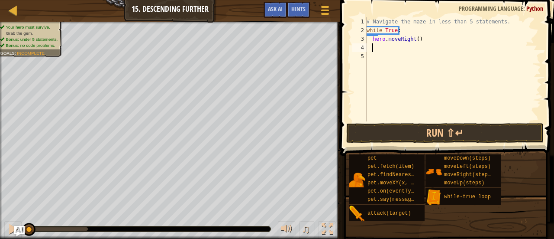
click at [415, 38] on div "# Navigate the maze in less than 5 statements. while True : hero . moveRight ( )" at bounding box center [453, 77] width 176 height 121
type textarea "hero.moveRight(2)"
click at [442, 80] on div "# Navigate the maze in less than 5 statements. while True : hero . moveRight ( …" at bounding box center [453, 77] width 176 height 121
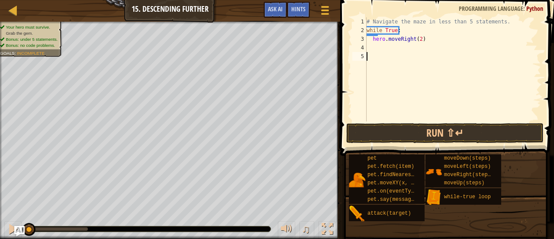
click at [378, 45] on div "# Navigate the maze in less than 5 statements. while True : hero . moveRight ( …" at bounding box center [453, 77] width 176 height 121
type textarea "h"
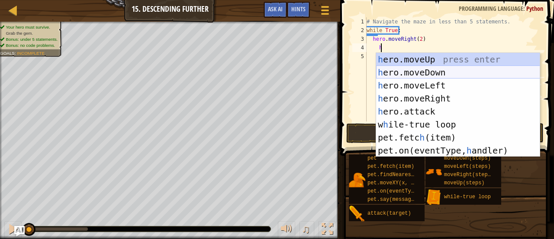
scroll to position [4, 0]
click at [452, 68] on div "h ero.moveUp press enter h ero.moveDown press enter h ero.moveLeft press enter …" at bounding box center [458, 118] width 164 height 130
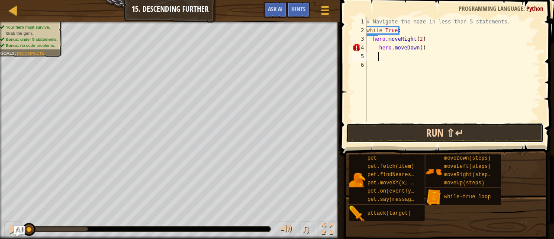
click at [451, 134] on button "Run ⇧↵" at bounding box center [446, 133] width 198 height 20
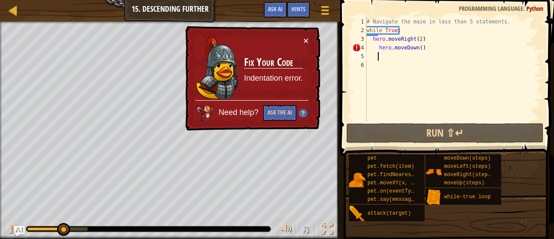
click at [379, 48] on div "# Navigate the maze in less than 5 statements. while True : hero . moveRight ( …" at bounding box center [453, 77] width 176 height 121
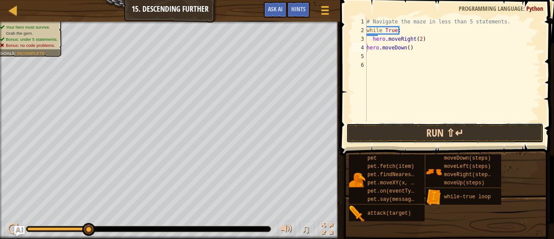
click at [450, 132] on button "Run ⇧↵" at bounding box center [446, 133] width 198 height 20
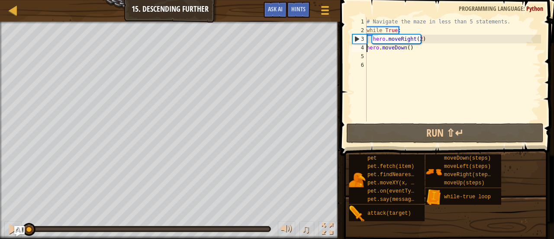
drag, startPoint x: 129, startPoint y: 228, endPoint x: 0, endPoint y: 223, distance: 129.2
click at [0, 223] on div "♫" at bounding box center [170, 227] width 340 height 26
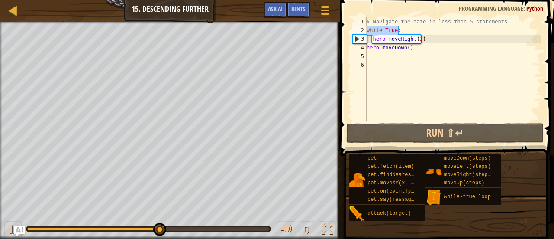
drag, startPoint x: 401, startPoint y: 29, endPoint x: 347, endPoint y: 29, distance: 53.7
click at [347, 29] on div "hero.moveDown() 1 2 3 4 5 6 # Navigate the maze in less than 5 statements. whil…" at bounding box center [446, 94] width 217 height 181
type textarea "while True:"
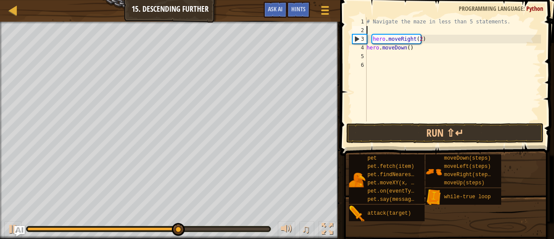
scroll to position [4, 0]
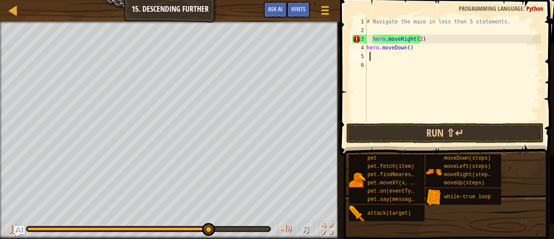
click at [370, 54] on div "# Navigate the maze in less than 5 statements. hero . moveRight ( 2 ) hero . mo…" at bounding box center [453, 77] width 176 height 121
click at [372, 42] on div "# Navigate the maze in less than 5 statements. hero . moveRight ( 2 ) hero . mo…" at bounding box center [453, 77] width 176 height 121
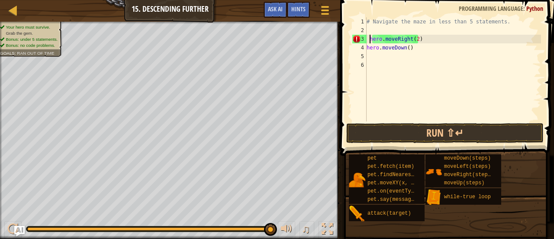
click at [401, 51] on div "# Navigate the maze in less than 5 statements. hero . moveRight ( 2 ) hero . mo…" at bounding box center [453, 77] width 176 height 121
type textarea "hero.moveDown()"
click at [370, 51] on div "# Navigate the maze in less than 5 statements. hero . moveRight ( 2 ) hero . mo…" at bounding box center [453, 77] width 176 height 121
click at [373, 56] on div "# Navigate the maze in less than 5 statements. hero . moveRight ( 2 ) hero . mo…" at bounding box center [453, 77] width 176 height 121
click at [372, 53] on div "# Navigate the maze in less than 5 statements. hero . moveRight ( 2 ) hero . mo…" at bounding box center [453, 77] width 176 height 121
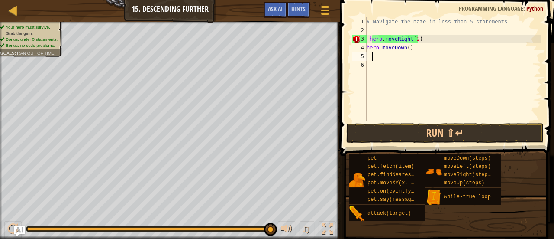
click at [368, 54] on div "# Navigate the maze in less than 5 statements. hero . moveRight ( 2 ) hero . mo…" at bounding box center [453, 77] width 176 height 121
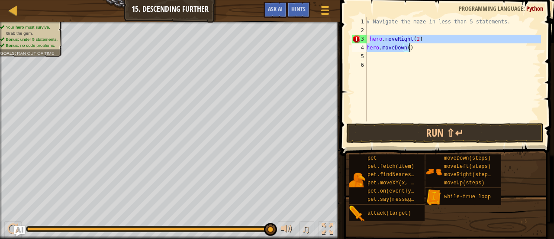
drag, startPoint x: 369, startPoint y: 39, endPoint x: 444, endPoint y: 48, distance: 75.9
click at [444, 48] on div "# Navigate the maze in less than 5 statements. hero . moveRight ( 2 ) hero . mo…" at bounding box center [453, 77] width 176 height 121
type textarea "hero.moveRight(2) hero.moveDown()"
click at [376, 58] on div "# Navigate the maze in less than 5 statements. hero . moveRight ( 2 ) hero . mo…" at bounding box center [453, 77] width 176 height 121
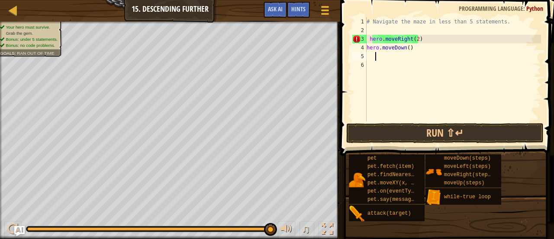
paste textarea "hero.moveDown()"
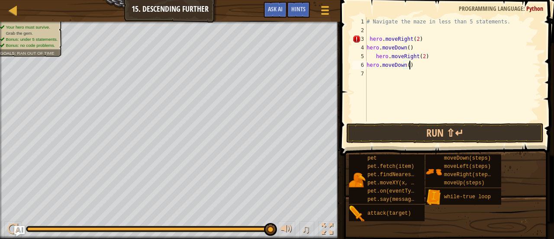
drag, startPoint x: 370, startPoint y: 38, endPoint x: 385, endPoint y: 43, distance: 15.6
click at [369, 40] on div "# Navigate the maze in less than 5 statements. hero . moveRight ( 2 ) hero . mo…" at bounding box center [453, 77] width 176 height 121
click at [374, 56] on div "# Navigate the maze in less than 5 statements. hero . moveRight ( 2 ) hero . mo…" at bounding box center [453, 77] width 176 height 121
type textarea "hero.moveRight(2)"
click at [397, 90] on div "# Navigate the maze in less than 5 statements. hero . moveRight ( 2 ) hero . mo…" at bounding box center [453, 77] width 176 height 121
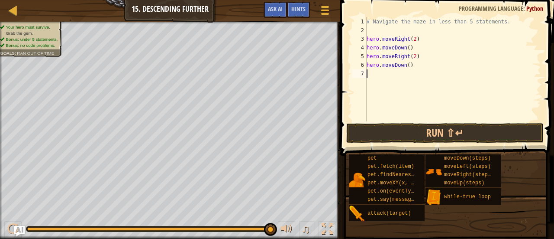
type textarea "h"
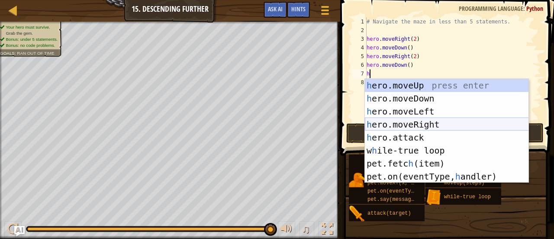
click at [442, 123] on div "h ero.moveUp press enter h ero.moveDown press enter h ero.moveLeft press enter …" at bounding box center [447, 144] width 164 height 130
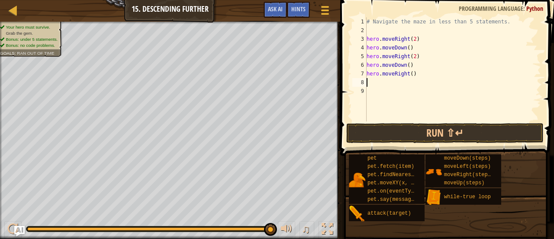
click at [409, 75] on div "# Navigate the maze in less than 5 statements. hero . moveRight ( 2 ) hero . mo…" at bounding box center [453, 77] width 176 height 121
type textarea "hero.moveRight(2)"
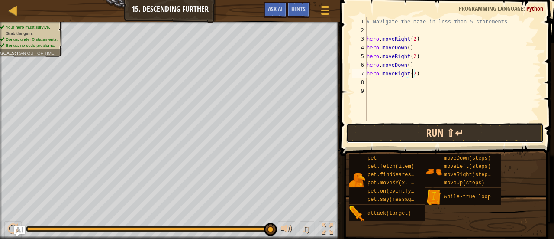
click at [487, 127] on button "Run ⇧↵" at bounding box center [446, 133] width 198 height 20
